Goal: Information Seeking & Learning: Learn about a topic

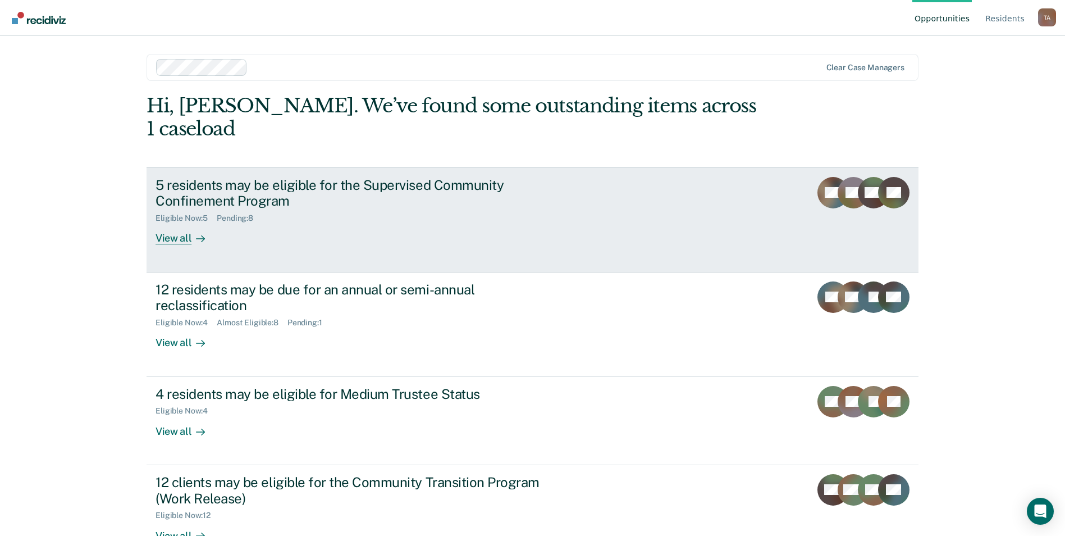
click at [156, 223] on div "View all" at bounding box center [187, 234] width 63 height 22
